Goal: Information Seeking & Learning: Learn about a topic

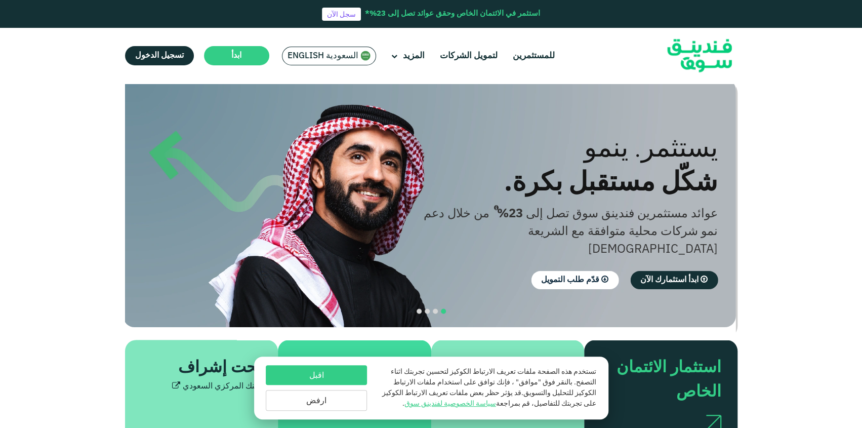
scroll to position [26, 0]
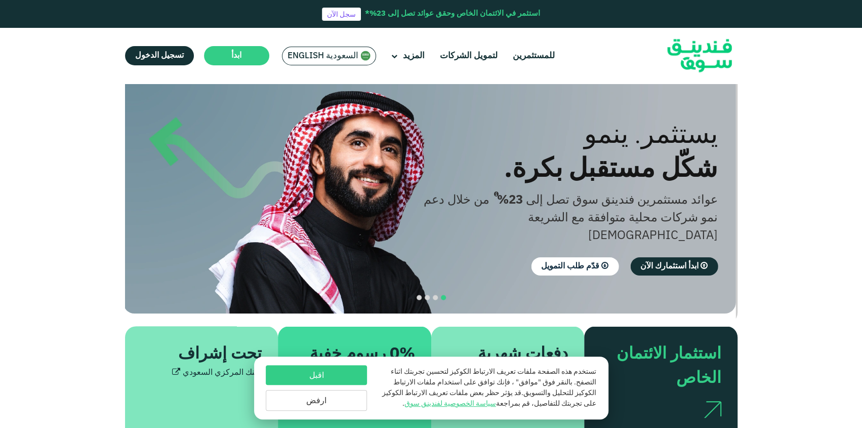
drag, startPoint x: 459, startPoint y: 143, endPoint x: 458, endPoint y: 166, distance: 23.3
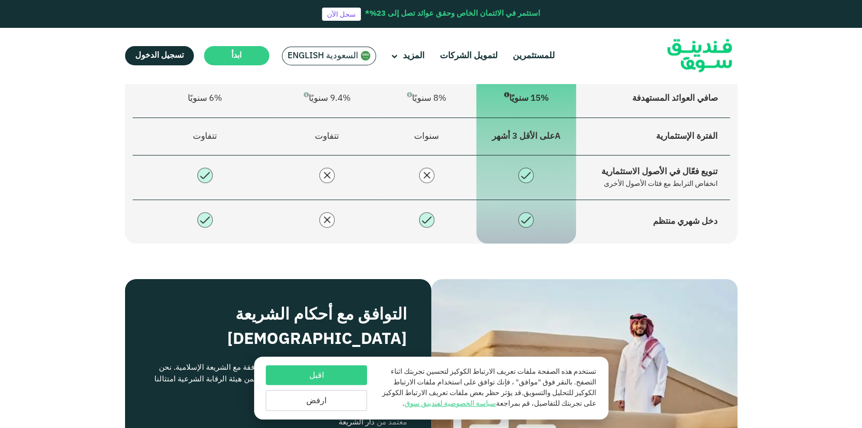
scroll to position [789, 0]
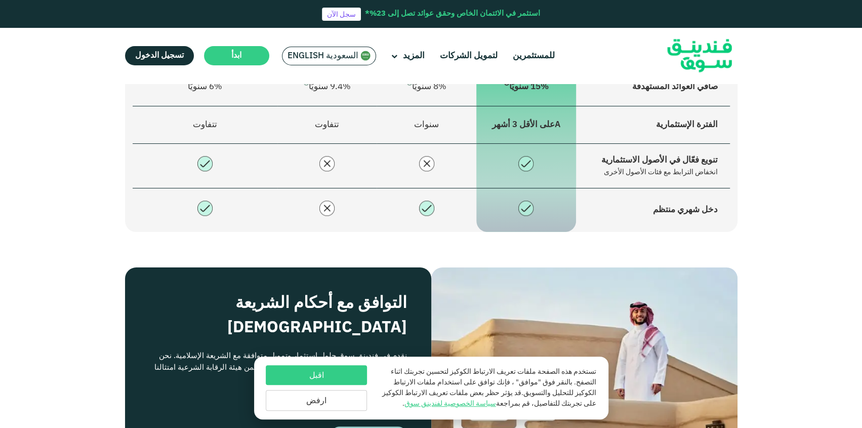
drag, startPoint x: 449, startPoint y: 148, endPoint x: 448, endPoint y: 173, distance: 24.8
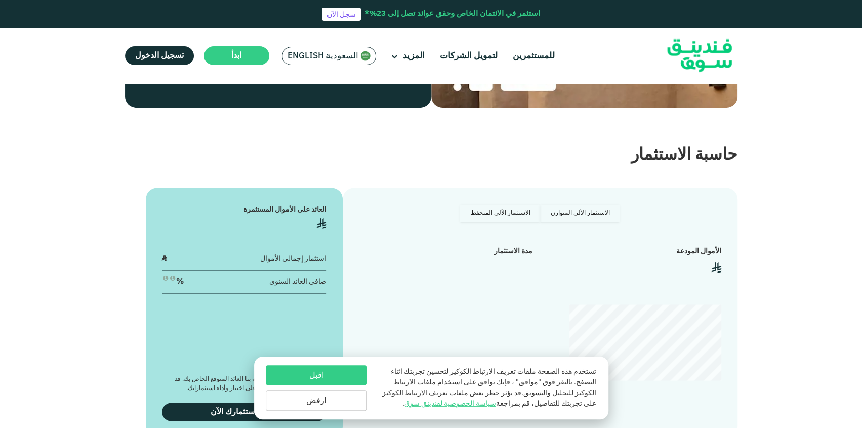
drag, startPoint x: 530, startPoint y: 187, endPoint x: 525, endPoint y: 203, distance: 17.0
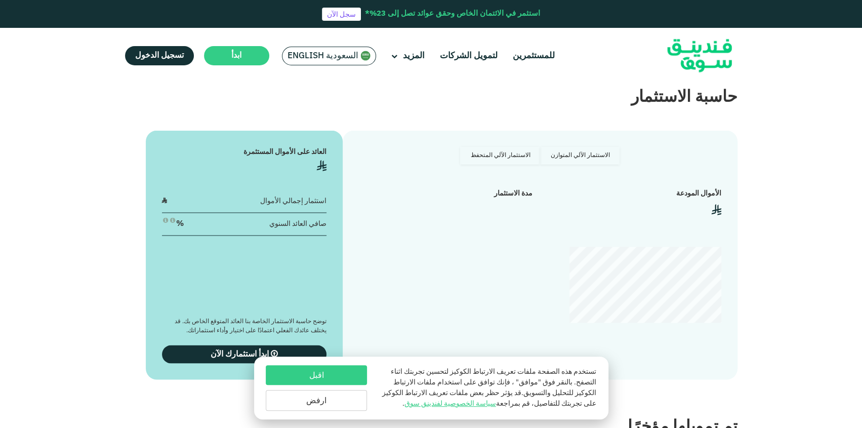
scroll to position [1232, 0]
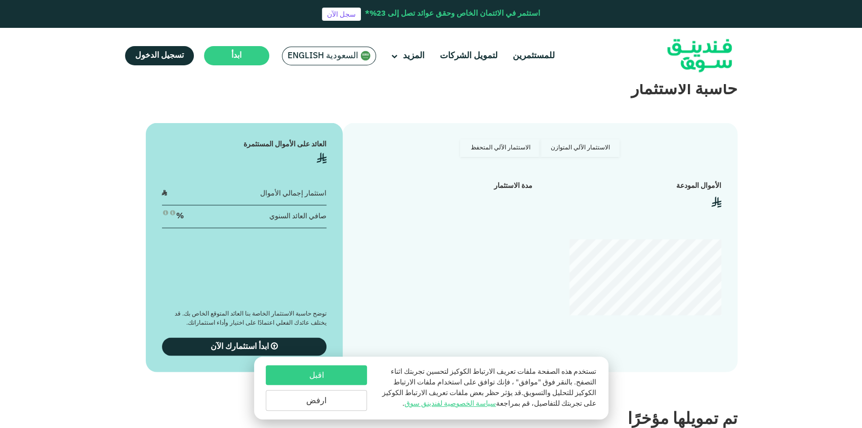
drag, startPoint x: 137, startPoint y: 218, endPoint x: 136, endPoint y: 237, distance: 19.2
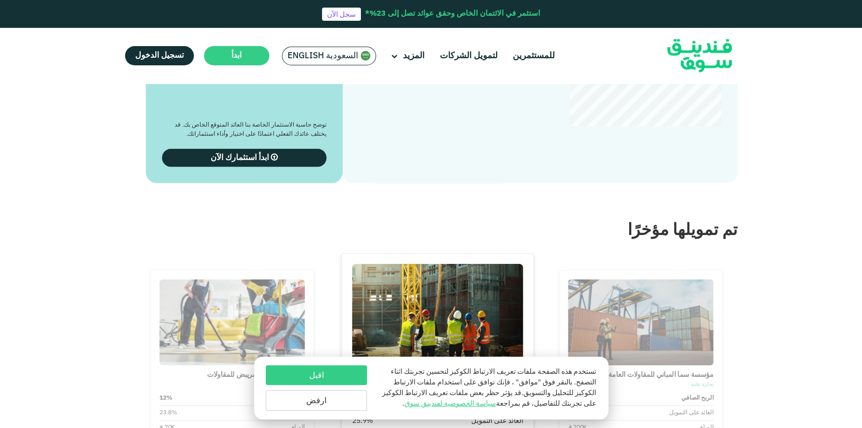
scroll to position [1429, 0]
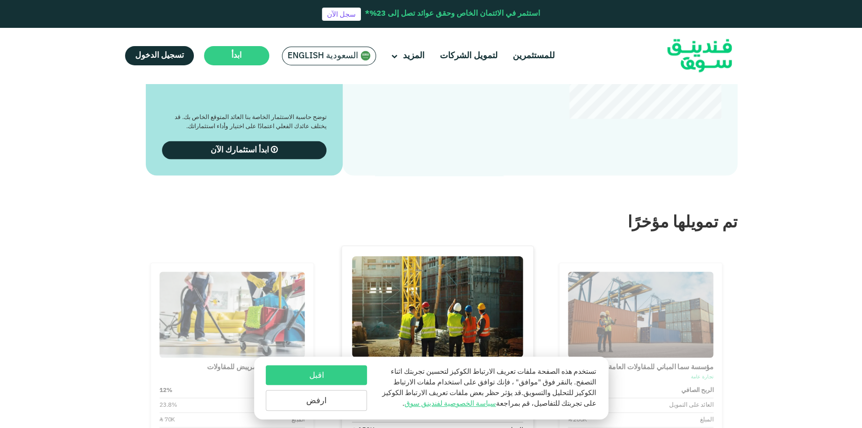
drag, startPoint x: 134, startPoint y: 235, endPoint x: 139, endPoint y: 254, distance: 20.0
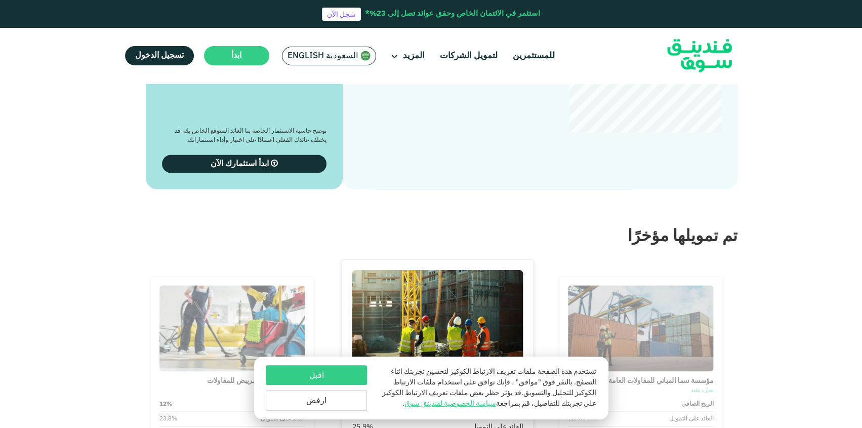
type tc-range-slider "4"
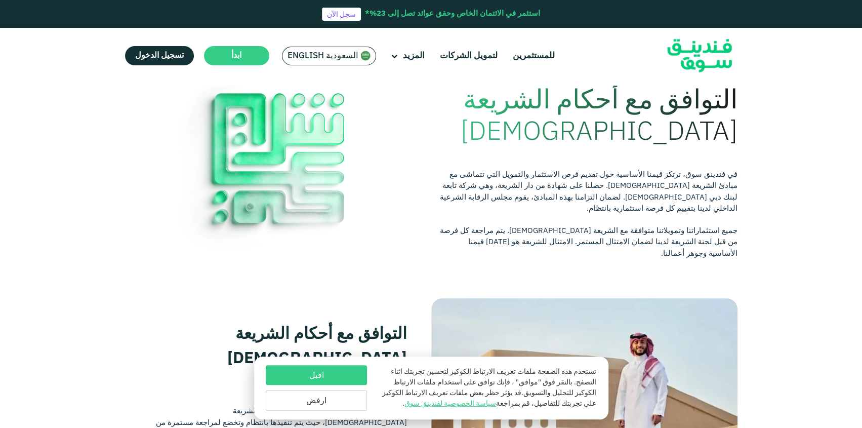
drag, startPoint x: 380, startPoint y: 198, endPoint x: 378, endPoint y: 211, distance: 12.8
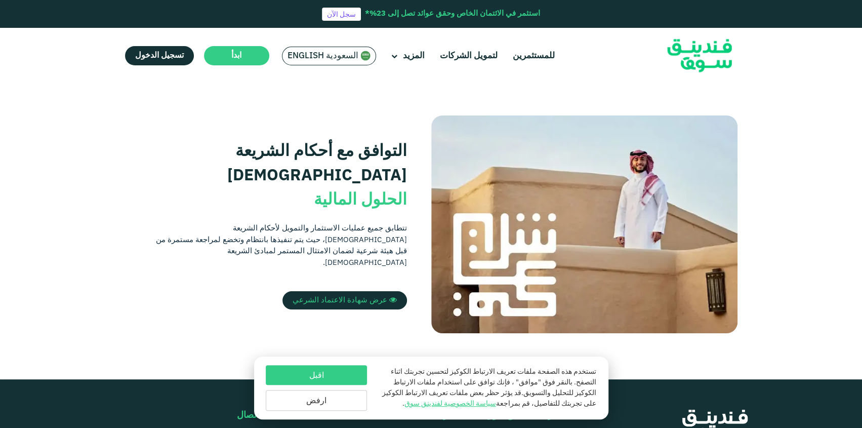
scroll to position [217, 0]
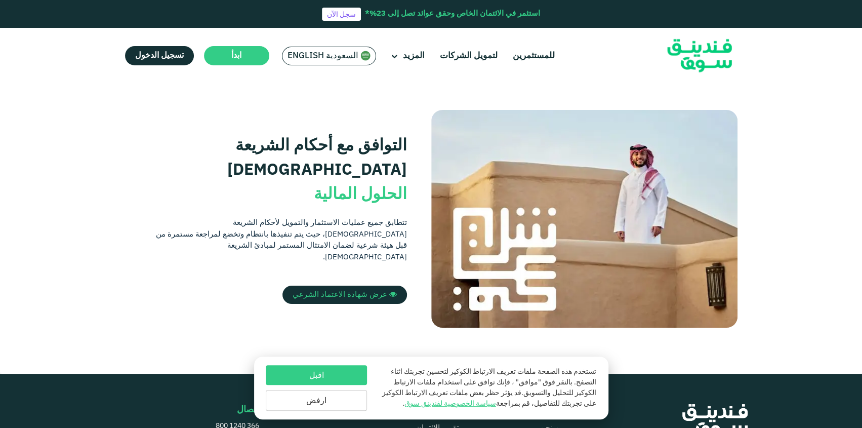
drag, startPoint x: 378, startPoint y: 211, endPoint x: 369, endPoint y: 230, distance: 20.6
click at [352, 291] on span "عرض شهادة الاعتماد الشرعي" at bounding box center [340, 294] width 95 height 7
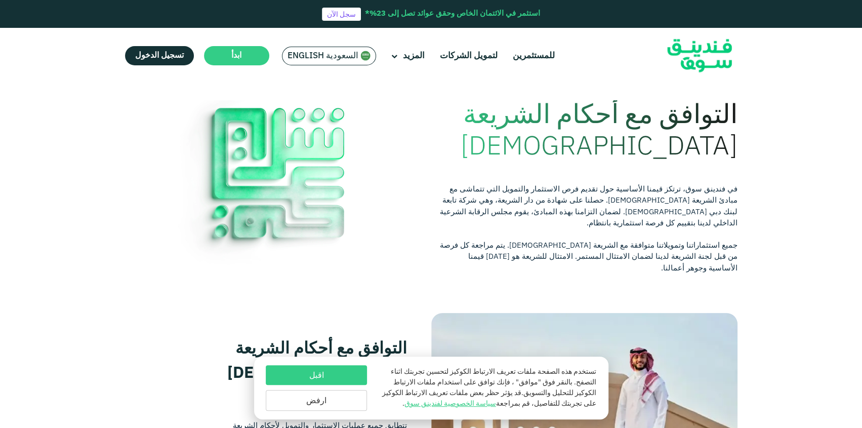
scroll to position [0, 0]
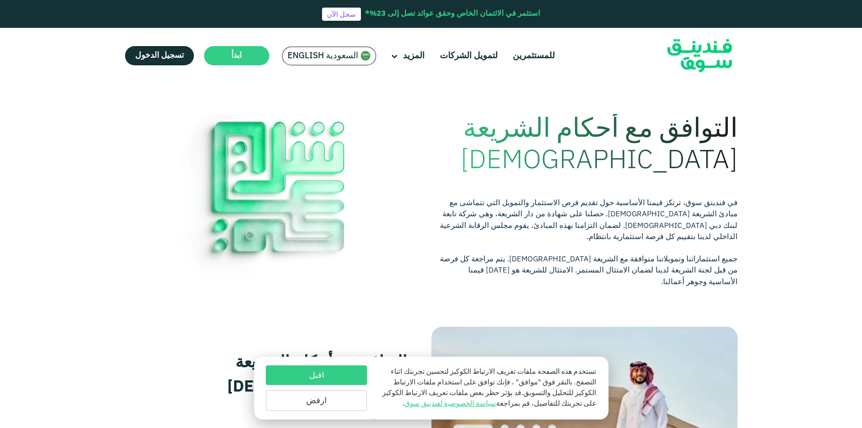
drag, startPoint x: 580, startPoint y: 193, endPoint x: 583, endPoint y: 127, distance: 65.9
click at [468, 57] on link "لتمويل الشركات" at bounding box center [468, 56] width 63 height 17
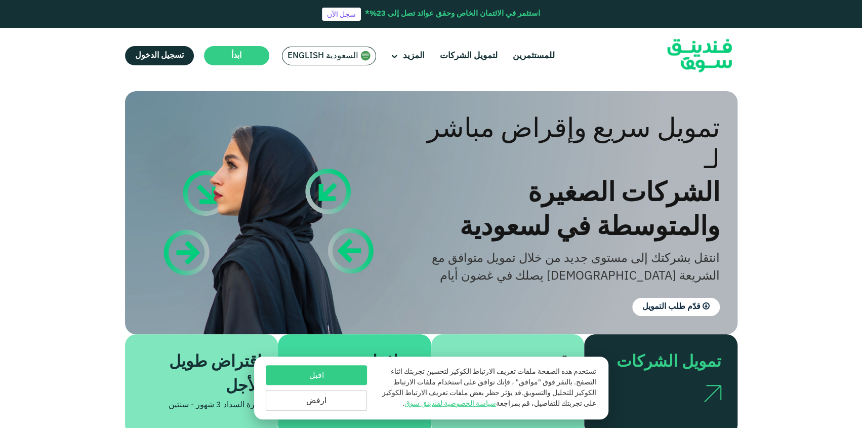
click at [323, 376] on button "اقبل" at bounding box center [316, 375] width 101 height 20
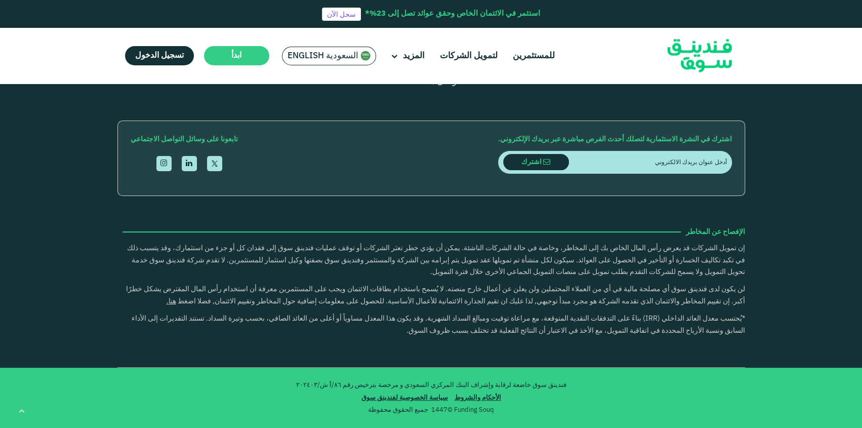
scroll to position [1429, 0]
type tc-range-slider "4"
drag, startPoint x: 760, startPoint y: 233, endPoint x: 760, endPoint y: 253, distance: 19.2
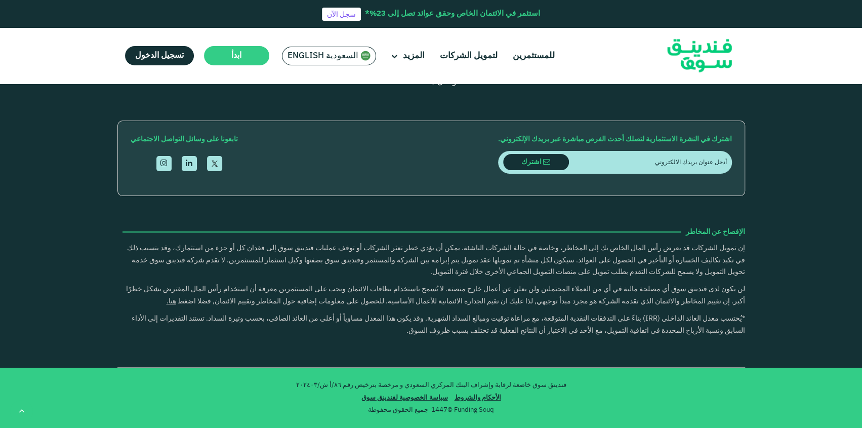
drag, startPoint x: 222, startPoint y: 352, endPoint x: 221, endPoint y: 365, distance: 12.7
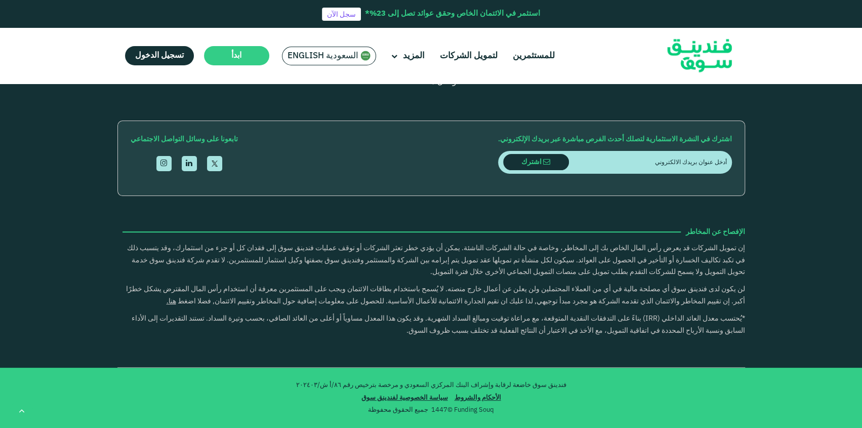
scroll to position [1790, 0]
drag, startPoint x: 295, startPoint y: 302, endPoint x: 293, endPoint y: 326, distance: 23.8
drag, startPoint x: 292, startPoint y: 317, endPoint x: 292, endPoint y: 334, distance: 16.7
drag, startPoint x: 291, startPoint y: 316, endPoint x: 291, endPoint y: 331, distance: 15.2
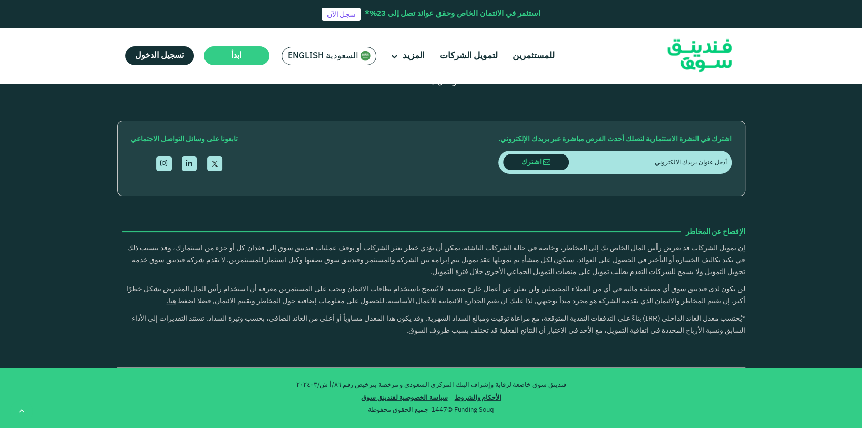
click at [304, 230] on button "كيف يعمل التمويل الجماعي بالدين؟" at bounding box center [431, 215] width 613 height 30
drag, startPoint x: 294, startPoint y: 330, endPoint x: 297, endPoint y: 342, distance: 12.5
click at [302, 350] on button "ماهي الإجراءات المتخذة لضمان حماية البيانات الخاصة ولحماية النظام في المنصة؟" at bounding box center [431, 365] width 613 height 30
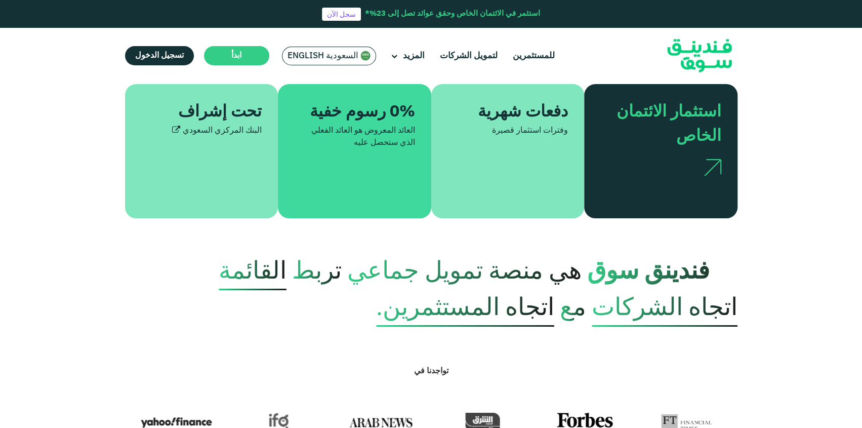
scroll to position [0, 0]
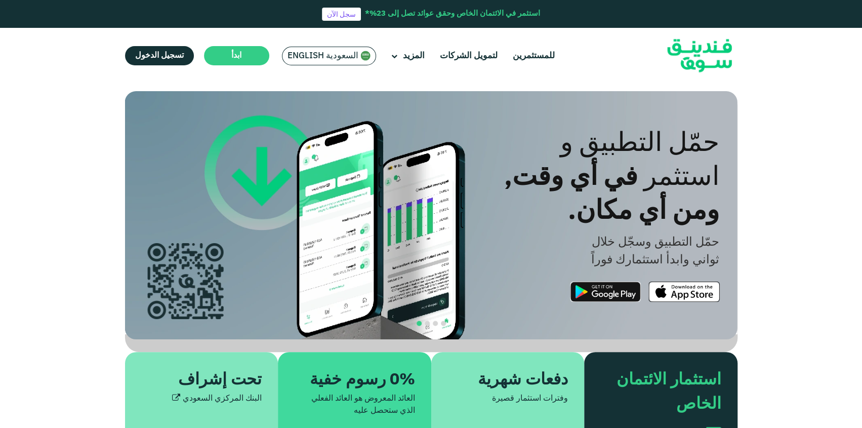
drag, startPoint x: 302, startPoint y: 317, endPoint x: 297, endPoint y: 161, distance: 156.5
type tc-range-slider "4"
